Goal: Task Accomplishment & Management: Complete application form

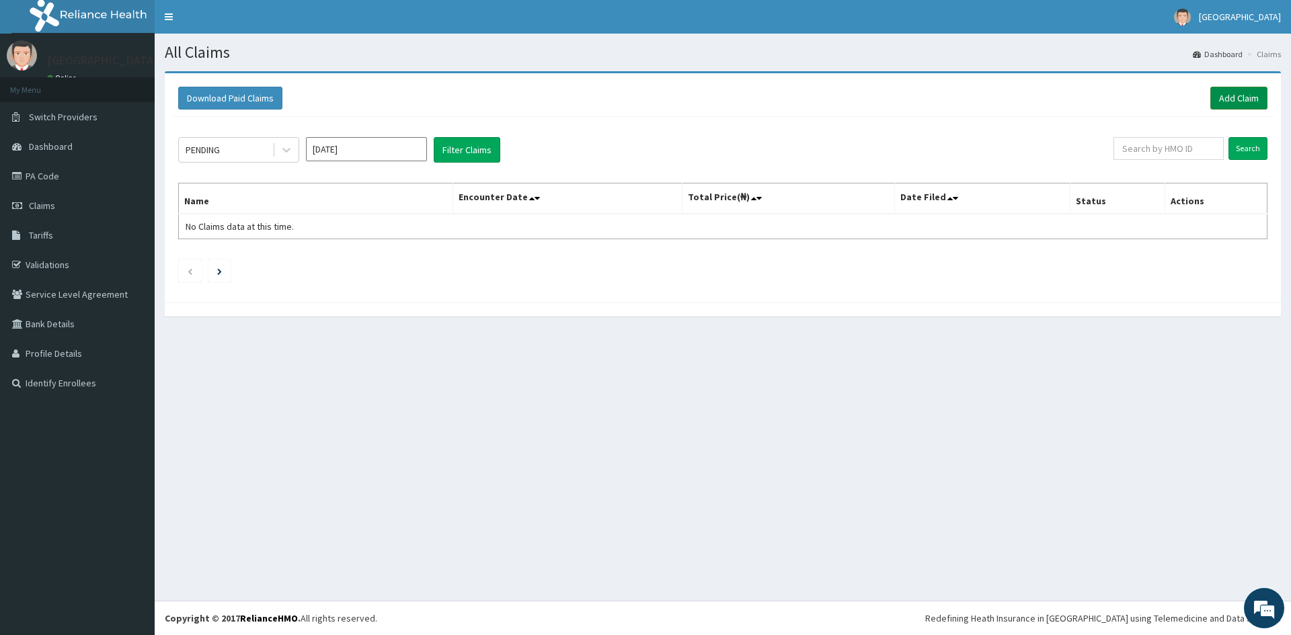
click at [1231, 93] on link "Add Claim" at bounding box center [1238, 98] width 57 height 23
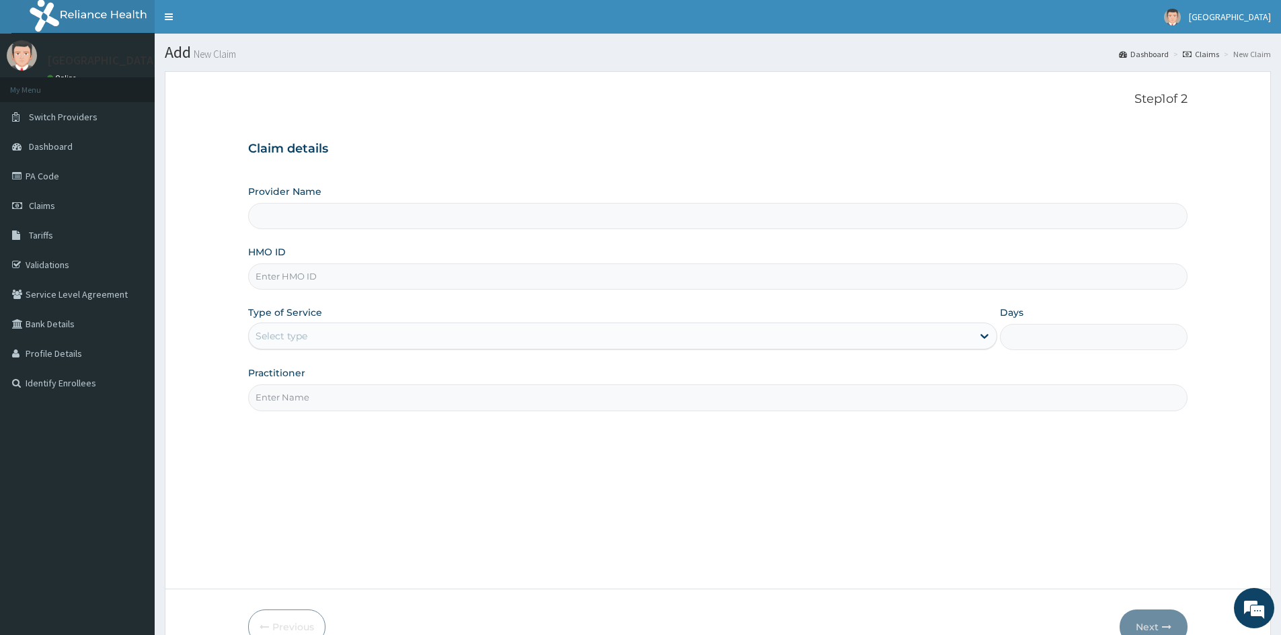
drag, startPoint x: 384, startPoint y: 293, endPoint x: 421, endPoint y: 276, distance: 40.4
click at [386, 295] on div "Provider Name HMO ID Type of Service Select type Days Practitioner" at bounding box center [717, 298] width 939 height 226
click at [422, 276] on input "HMO ID" at bounding box center [717, 277] width 939 height 26
type input "K"
type input "Mother And Child Hospital- IKEJA"
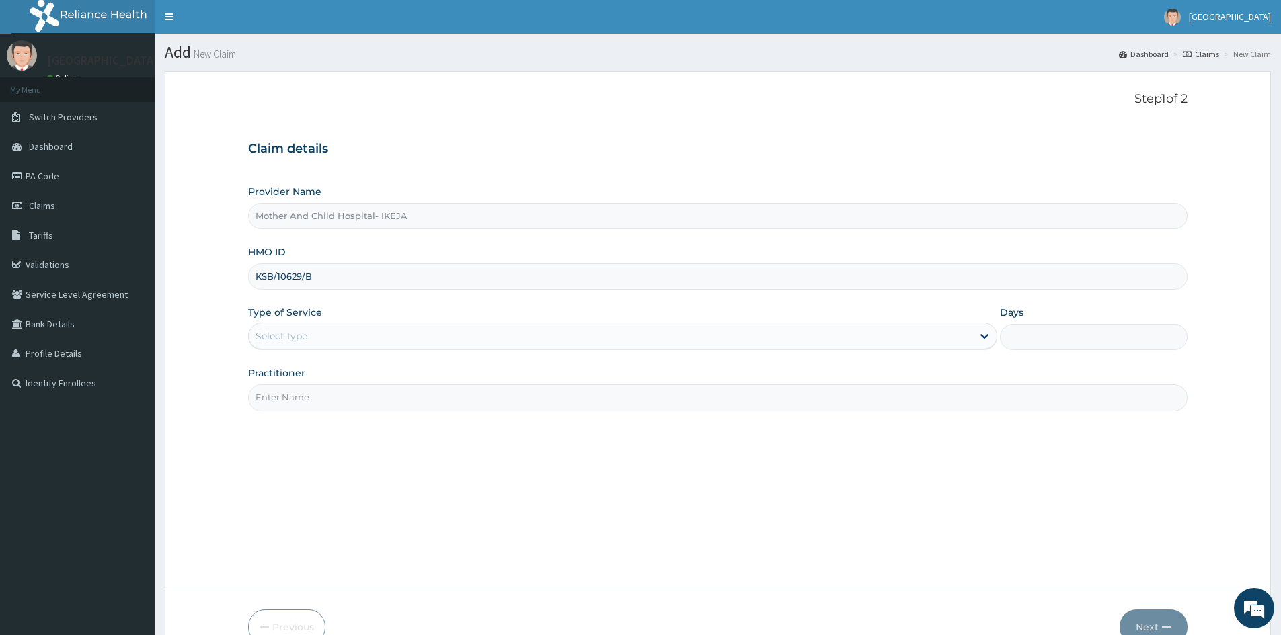
type input "KSB/10629/B"
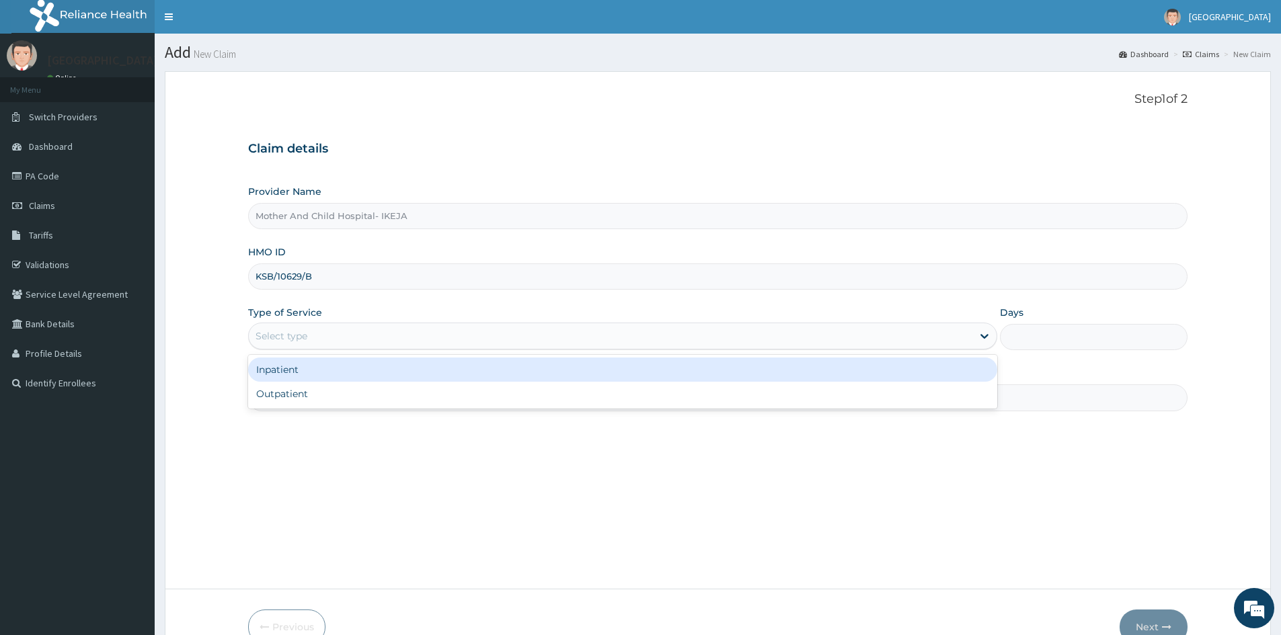
click at [463, 332] on div "Select type" at bounding box center [611, 336] width 724 height 22
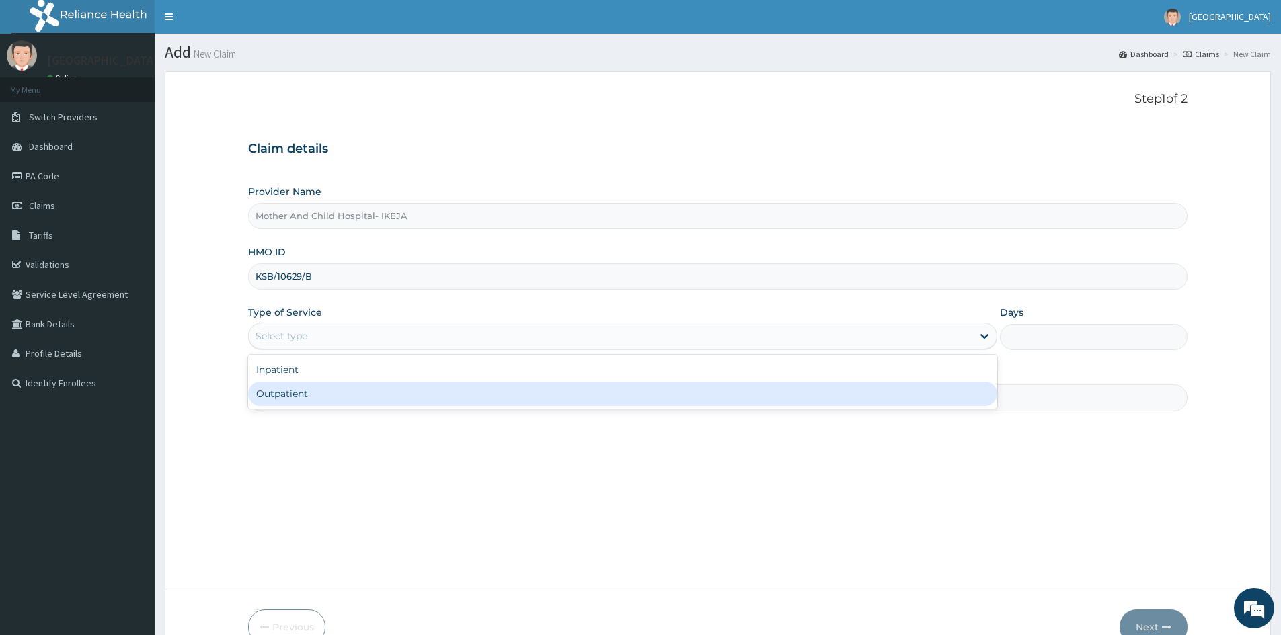
click at [445, 398] on div "Outpatient" at bounding box center [622, 394] width 749 height 24
type input "1"
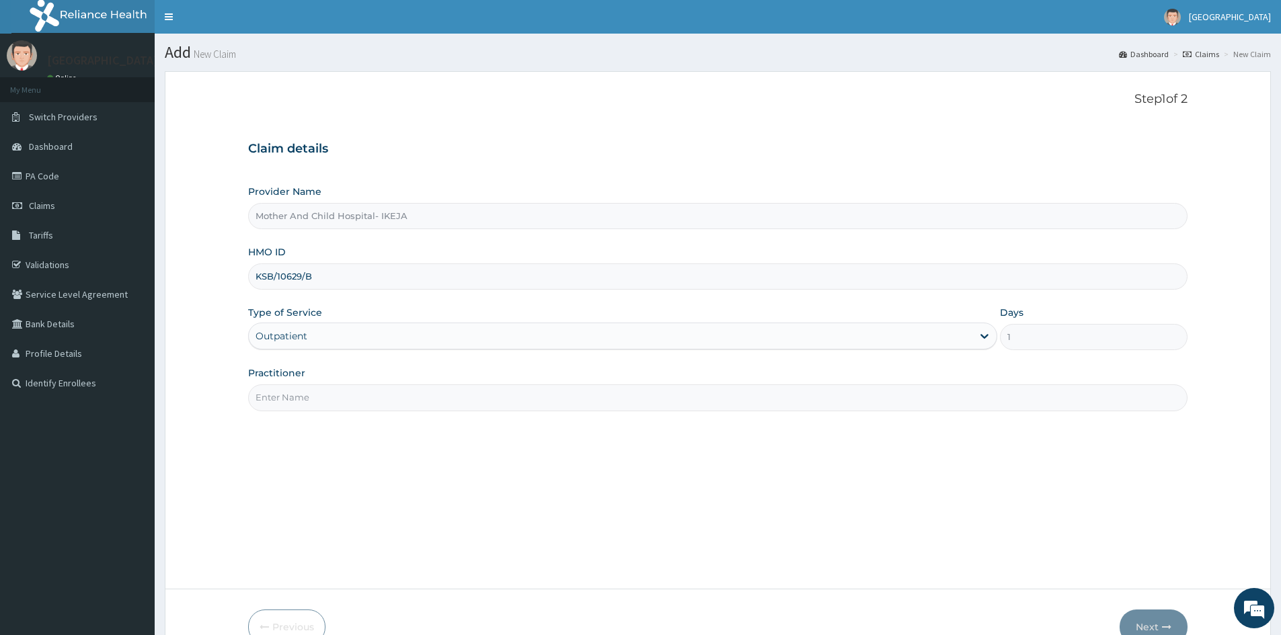
click at [445, 398] on input "Practitioner" at bounding box center [717, 398] width 939 height 26
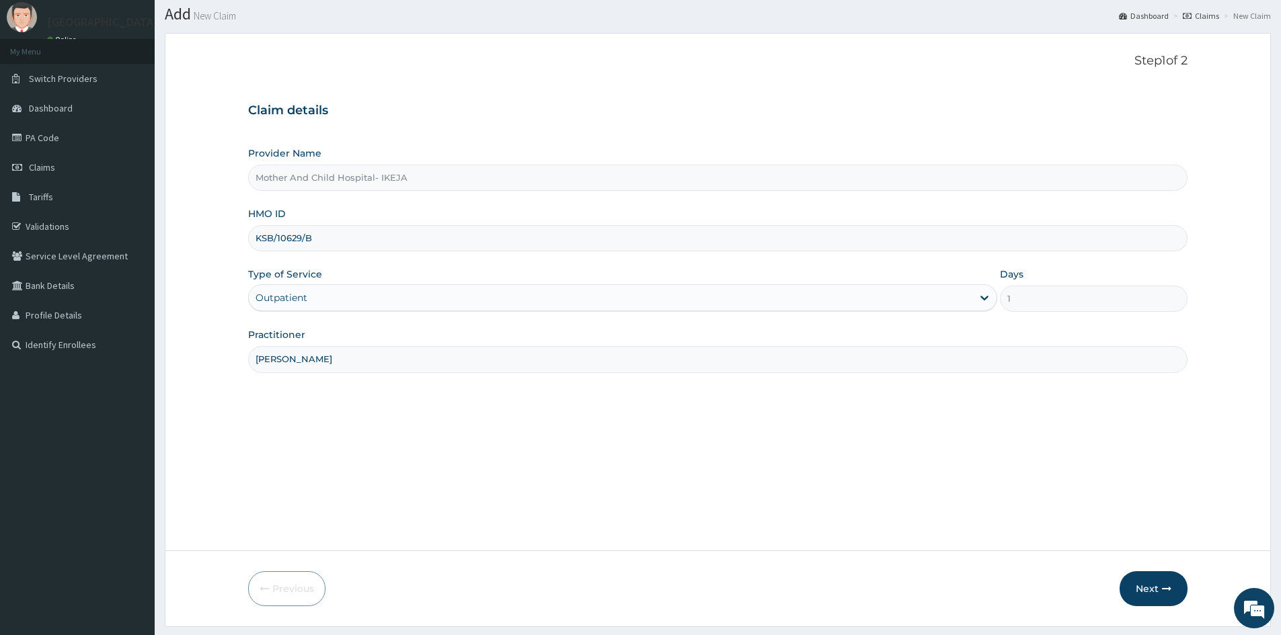
scroll to position [75, 0]
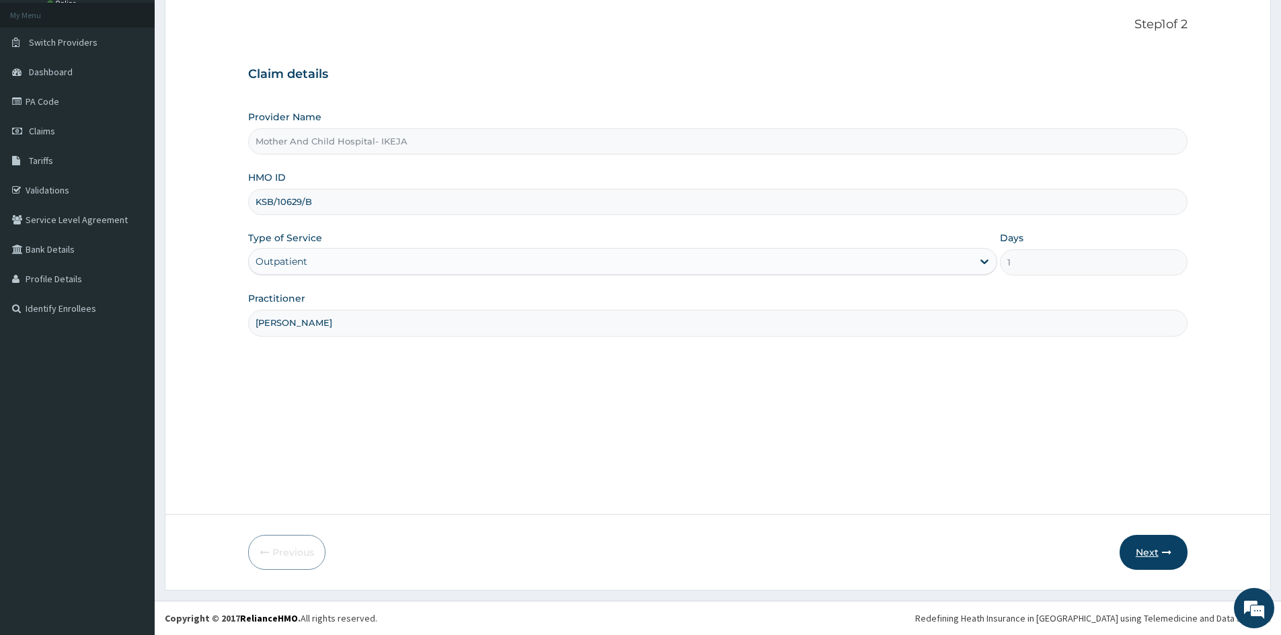
type input "DR ROTIMI"
click at [1156, 554] on button "Next" at bounding box center [1154, 552] width 68 height 35
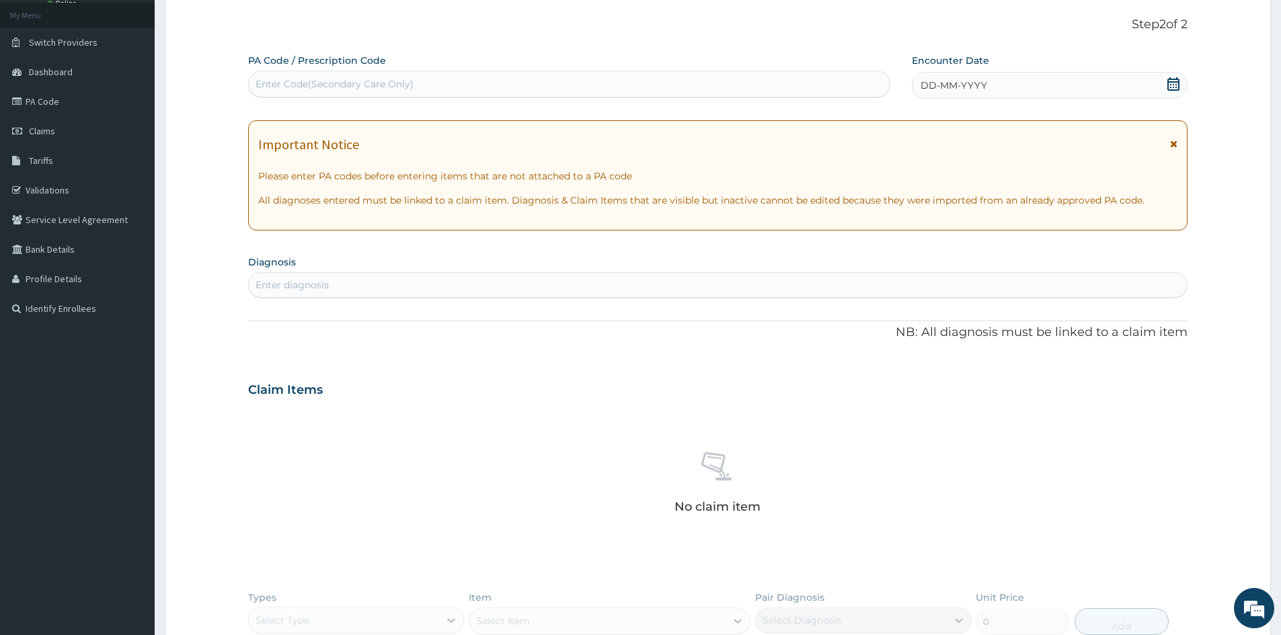
click at [793, 94] on div "Enter Code(Secondary Care Only)" at bounding box center [569, 84] width 641 height 22
paste input "PA/90CEA3"
type input "PA/90CEA3"
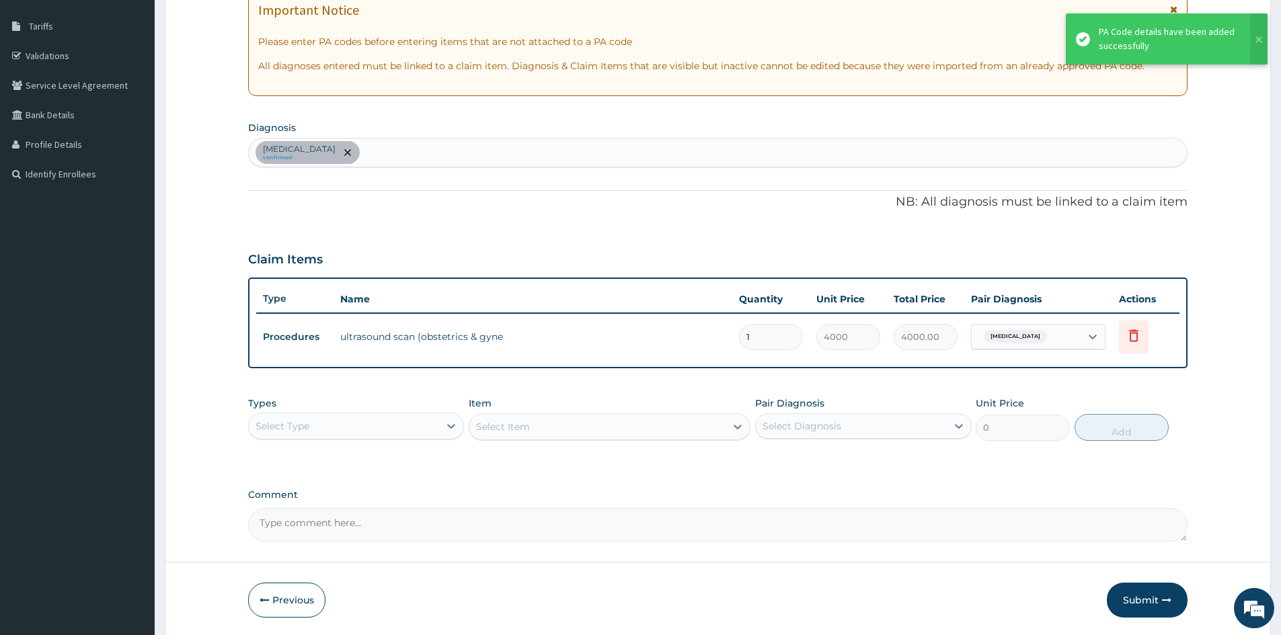
scroll to position [257, 0]
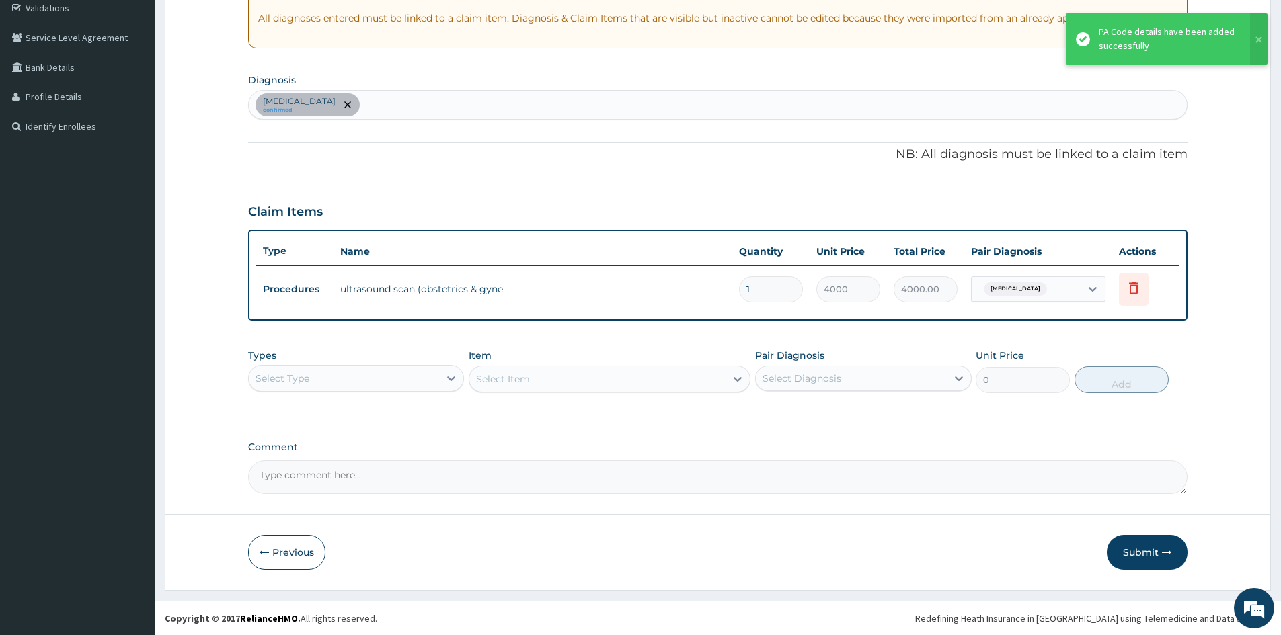
click at [1128, 555] on button "Submit" at bounding box center [1147, 552] width 81 height 35
